Goal: Communication & Community: Answer question/provide support

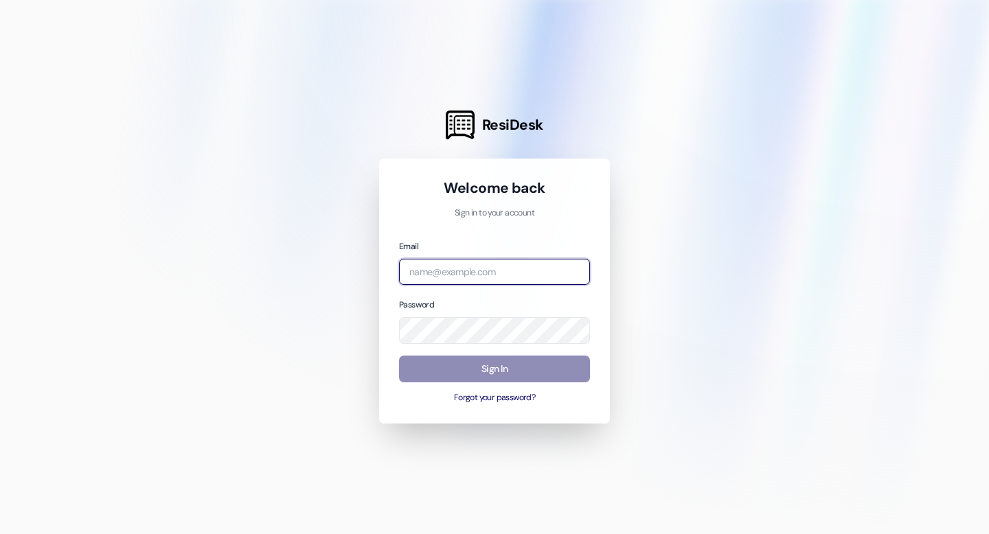
type input "[EMAIL_ADDRESS][DOMAIN_NAME]"
click at [482, 365] on button "Sign In" at bounding box center [494, 369] width 191 height 27
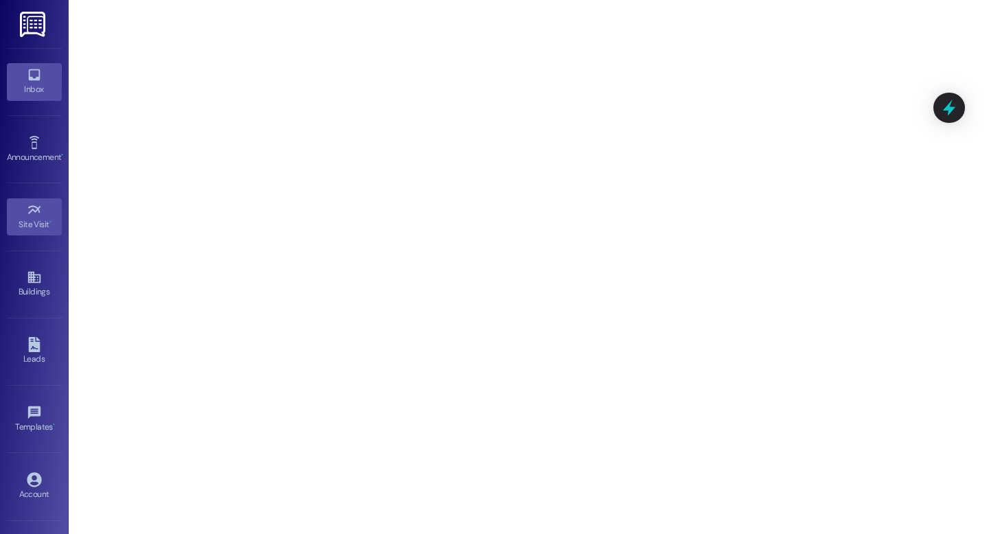
click at [36, 95] on div "Inbox" at bounding box center [34, 89] width 69 height 14
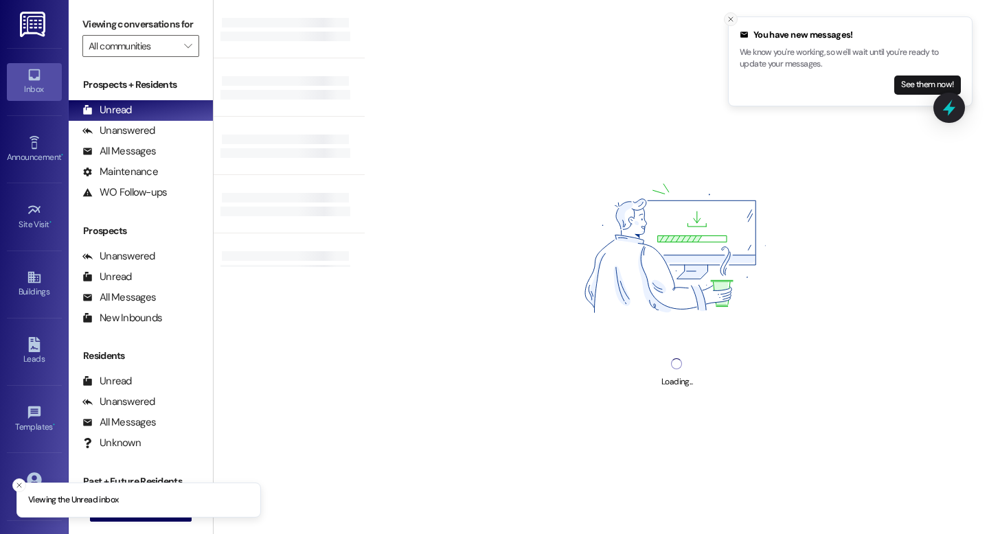
click at [730, 17] on icon "Close toast" at bounding box center [731, 19] width 8 height 8
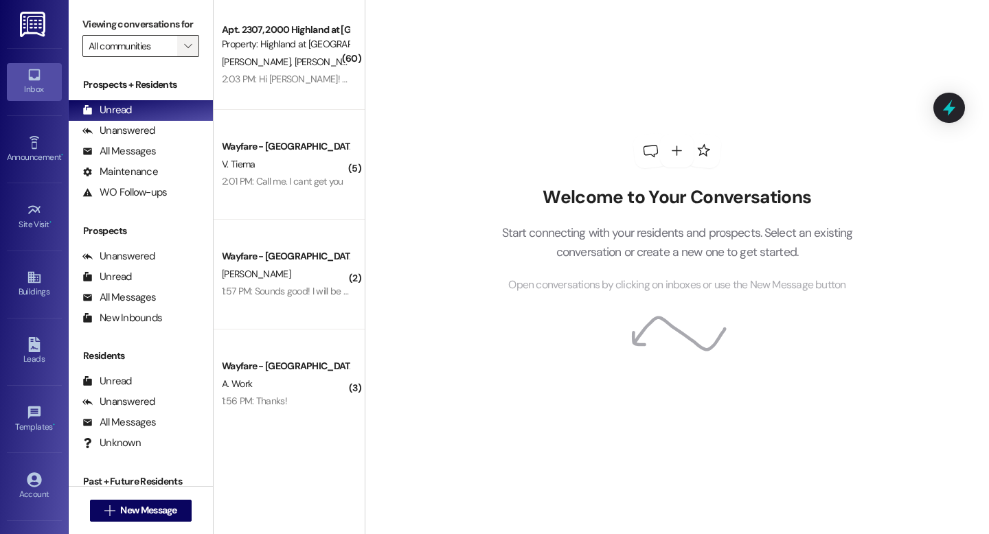
click at [184, 57] on span "" at bounding box center [187, 46] width 13 height 22
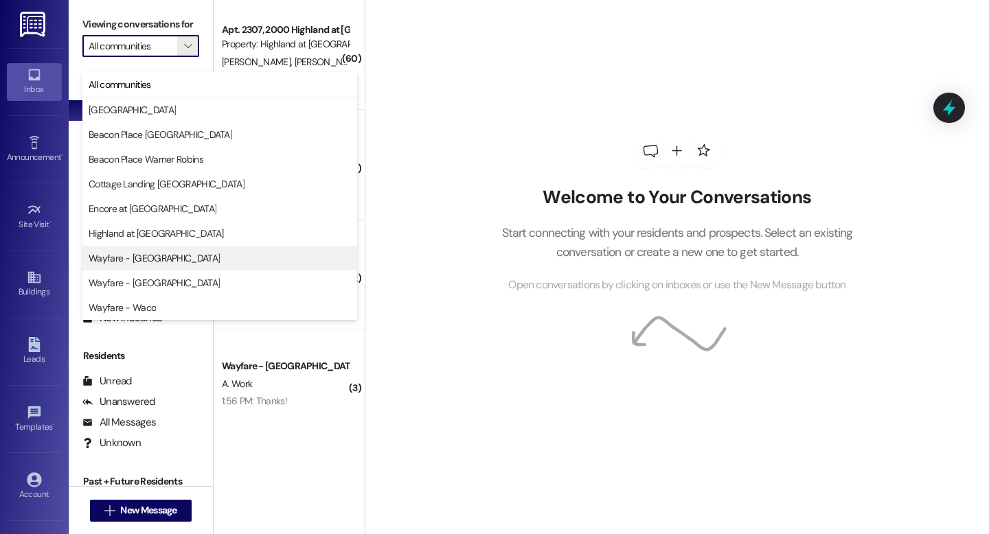
click at [165, 256] on span "Wayfare - [GEOGRAPHIC_DATA]" at bounding box center [154, 258] width 131 height 14
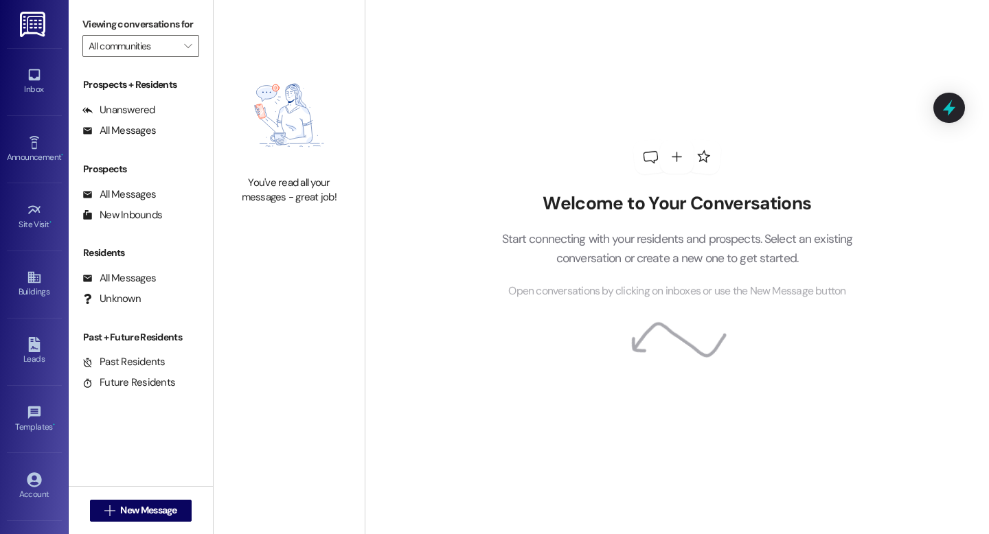
type input "Wayfare - [GEOGRAPHIC_DATA]"
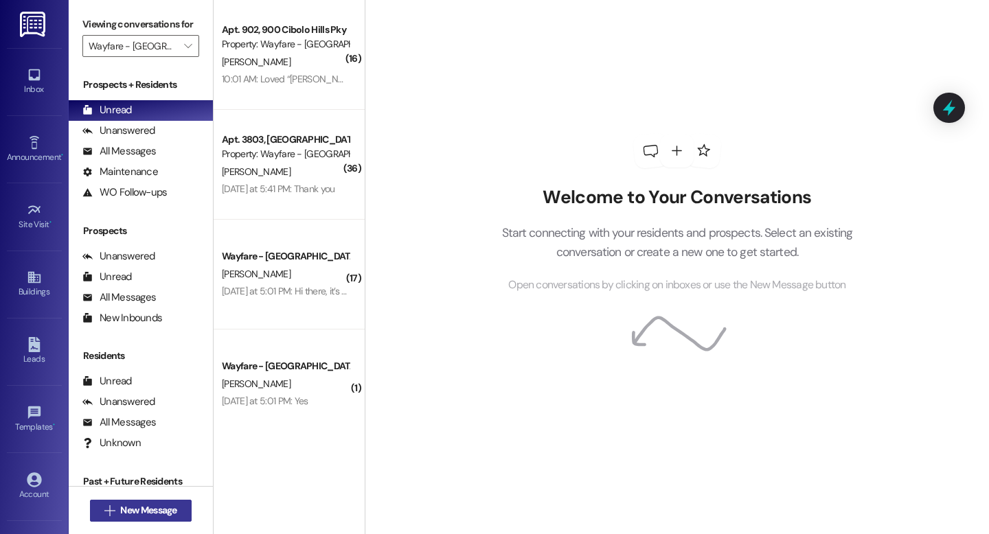
click at [157, 516] on span "New Message" at bounding box center [148, 511] width 56 height 14
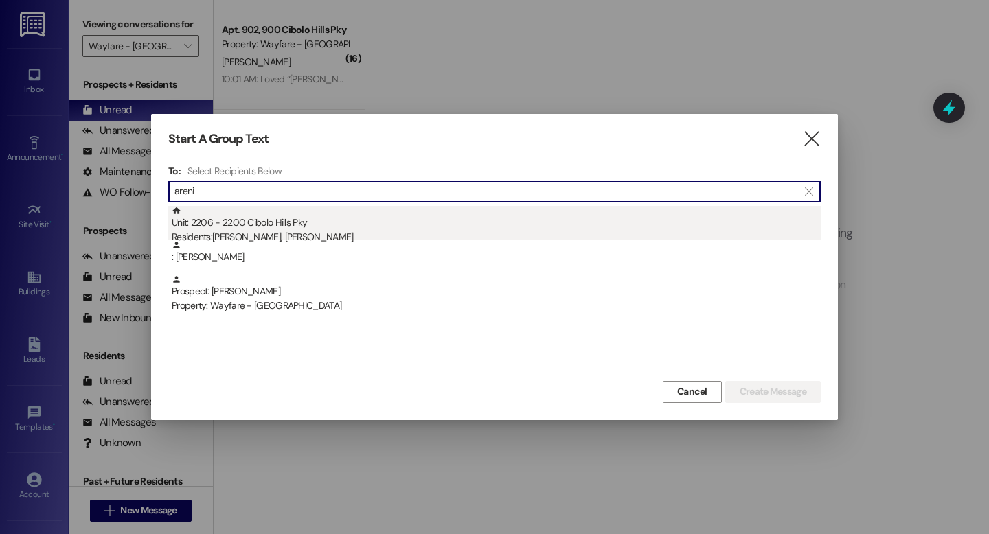
type input "areni"
click at [264, 229] on div "Unit: 2206 - 2200 Cibolo Hills Pky Residents: [PERSON_NAME], [PERSON_NAME]" at bounding box center [496, 225] width 649 height 39
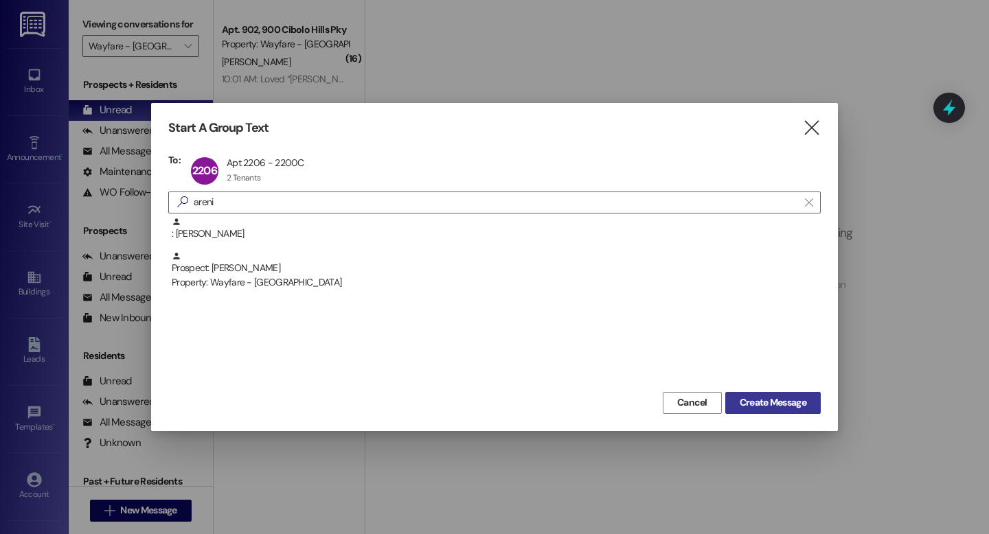
click at [767, 392] on button "Create Message" at bounding box center [772, 403] width 95 height 22
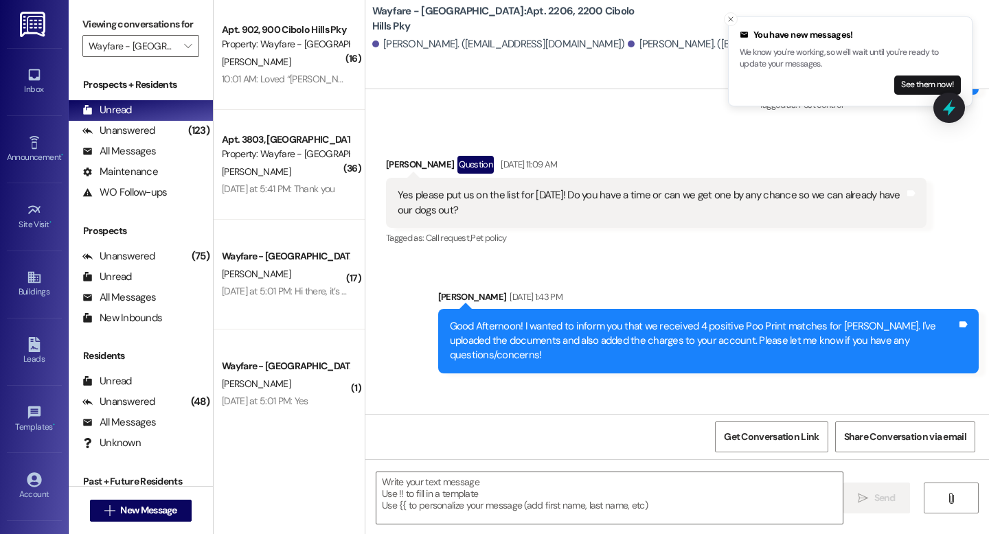
scroll to position [11739, 0]
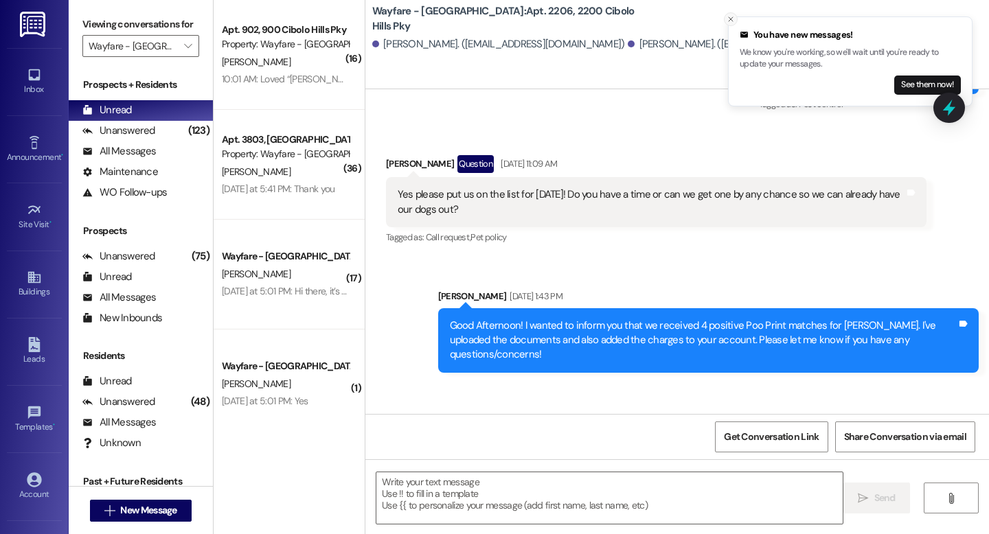
click at [734, 19] on icon "Close toast" at bounding box center [731, 19] width 8 height 8
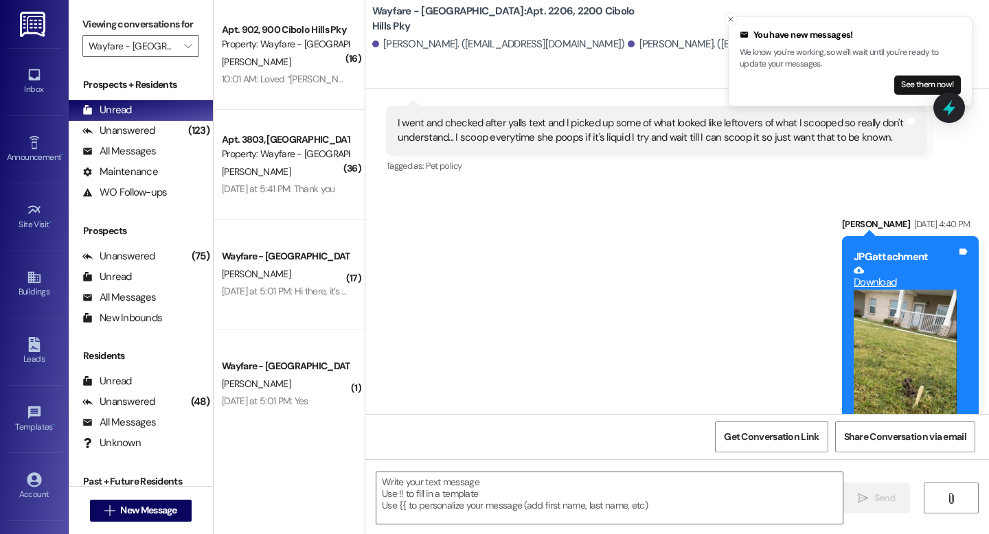
scroll to position [12615, 0]
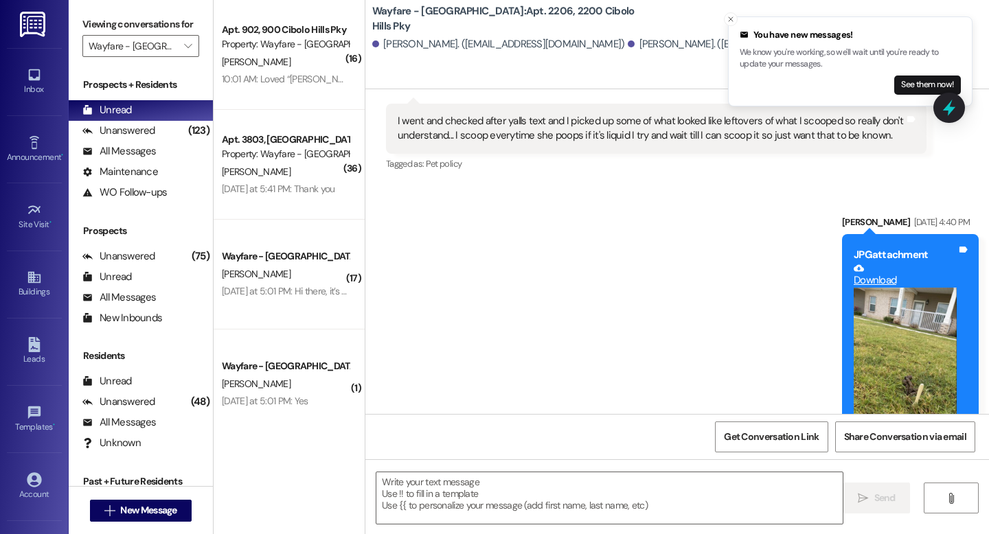
click at [883, 288] on button "Zoom image" at bounding box center [905, 356] width 103 height 137
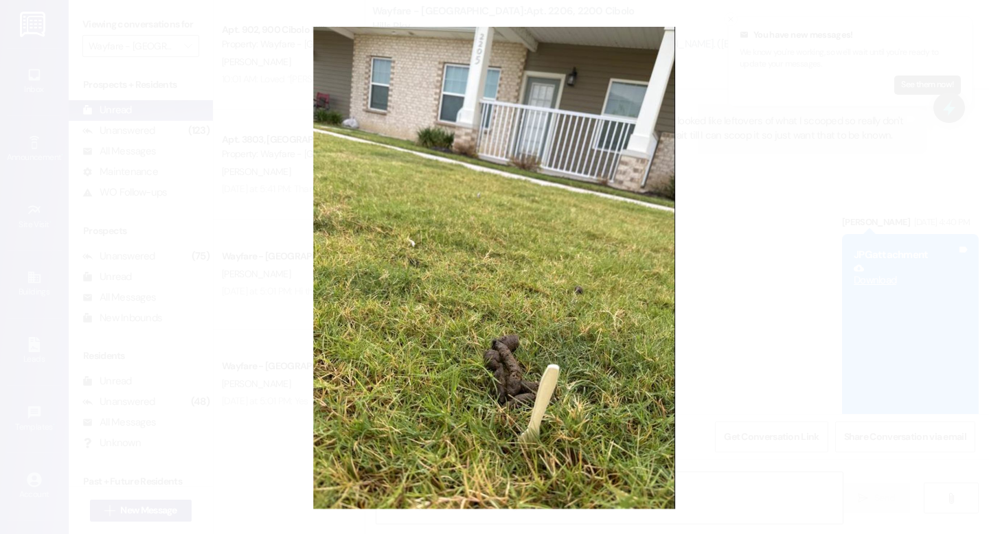
click at [635, 249] on button "Unzoom image" at bounding box center [494, 267] width 989 height 534
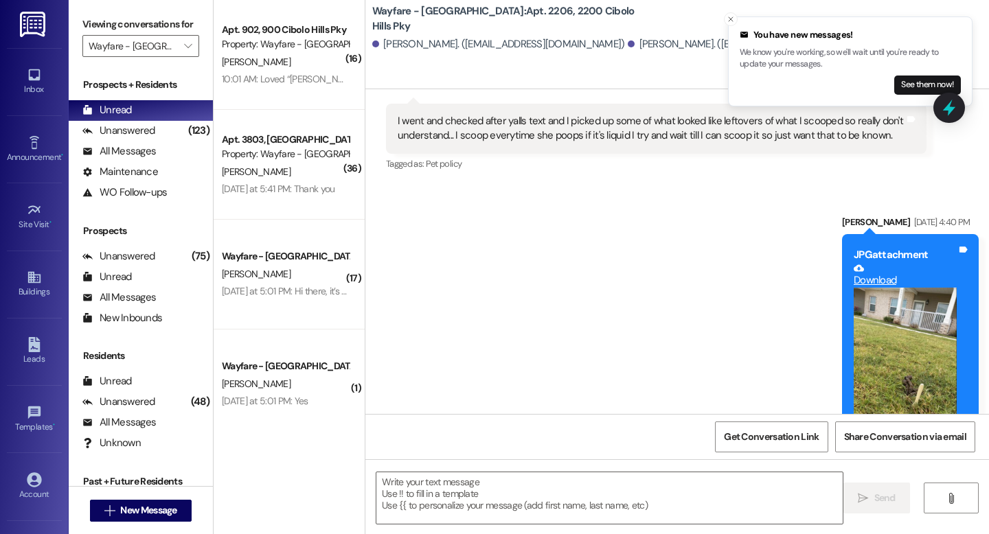
click at [864, 263] on link "Download" at bounding box center [905, 275] width 103 height 24
